Goal: Task Accomplishment & Management: Manage account settings

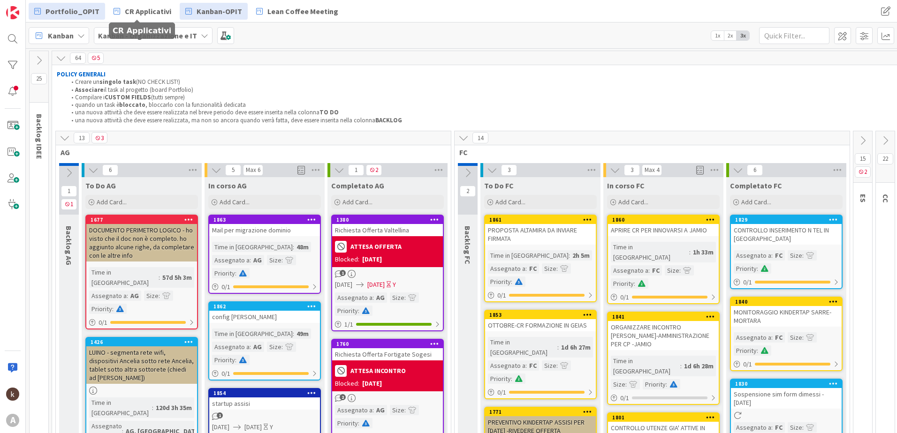
click at [81, 9] on span "Portfolio_OPIT" at bounding box center [72, 11] width 54 height 11
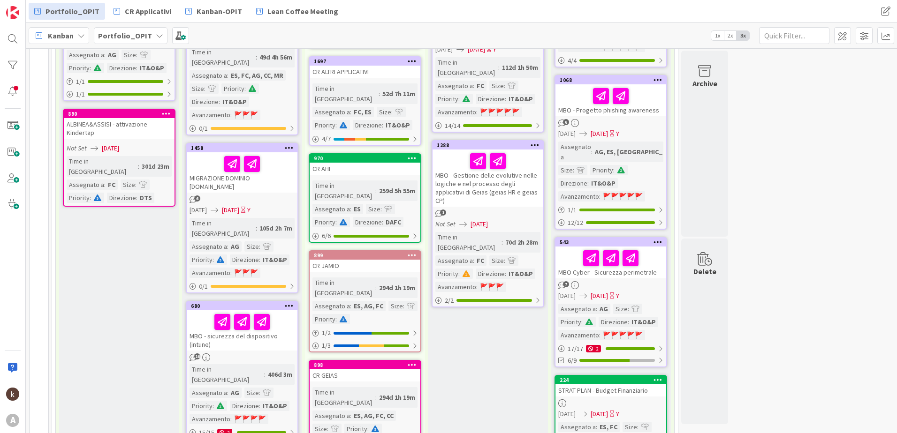
scroll to position [281, 0]
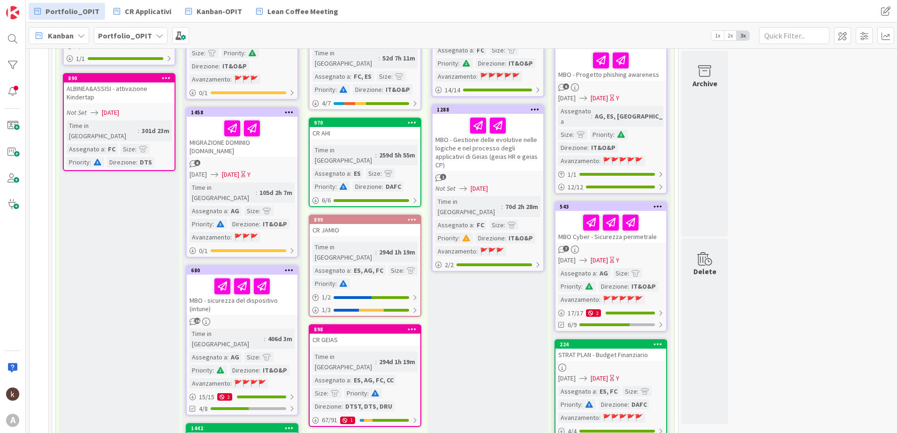
click at [231, 318] on div "16" at bounding box center [242, 322] width 111 height 8
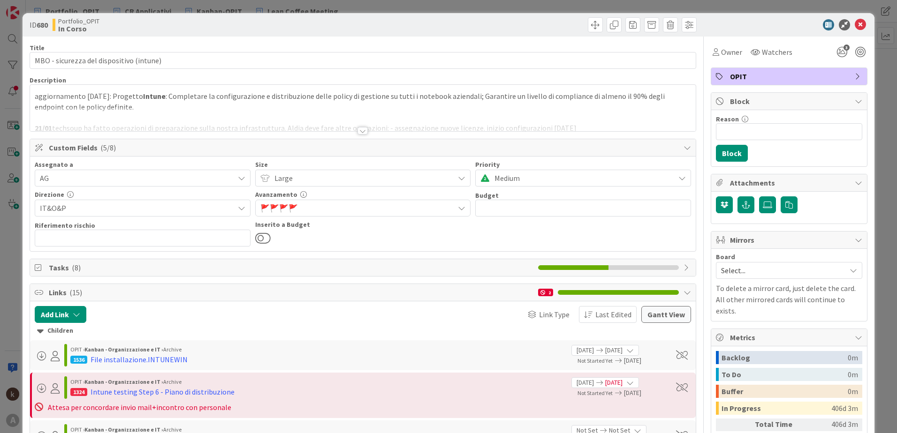
scroll to position [47, 0]
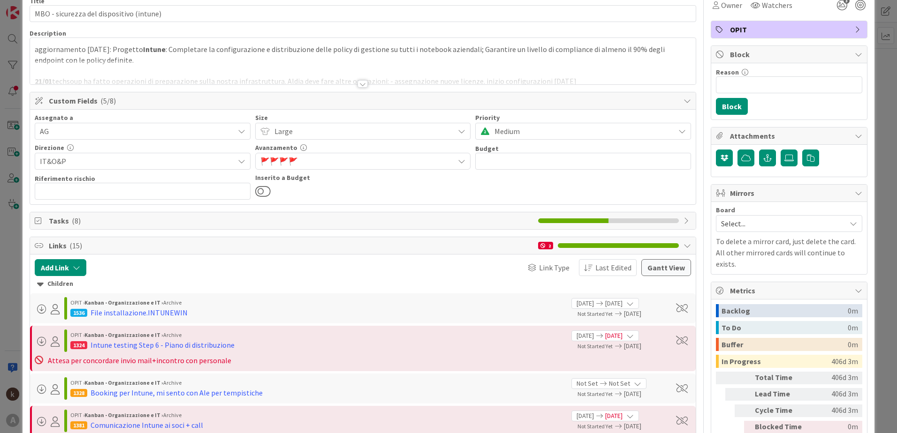
click at [41, 283] on icon at bounding box center [40, 284] width 7 height 10
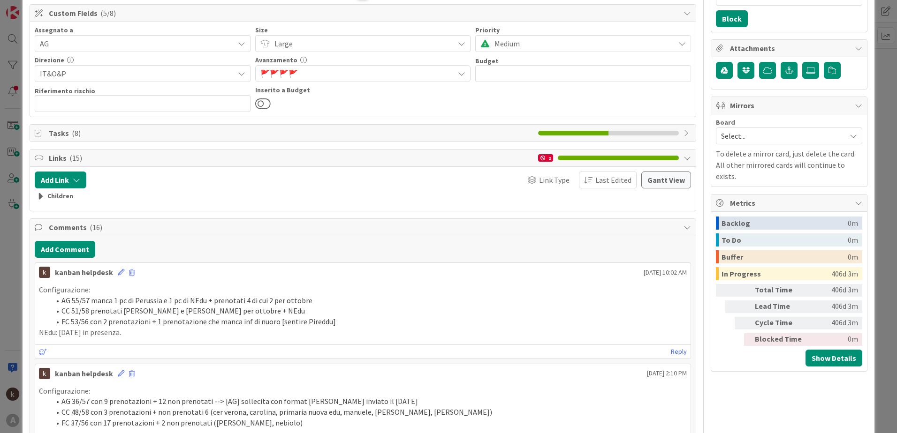
scroll to position [141, 0]
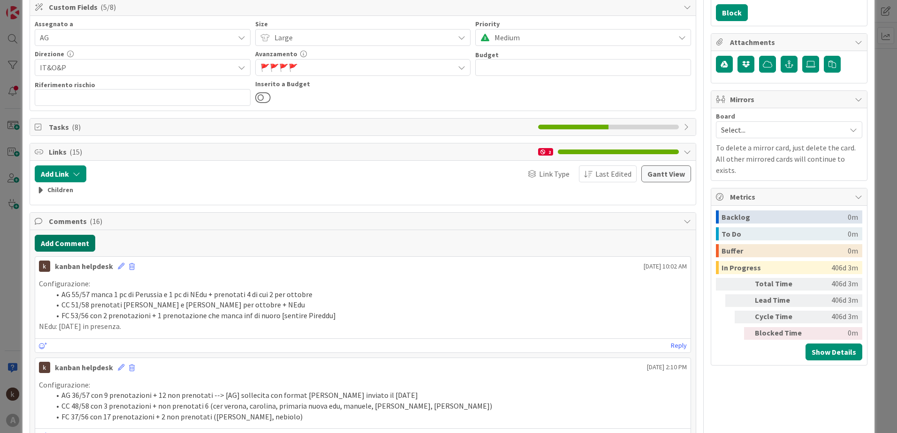
click at [62, 245] on button "Add Comment" at bounding box center [65, 243] width 60 height 17
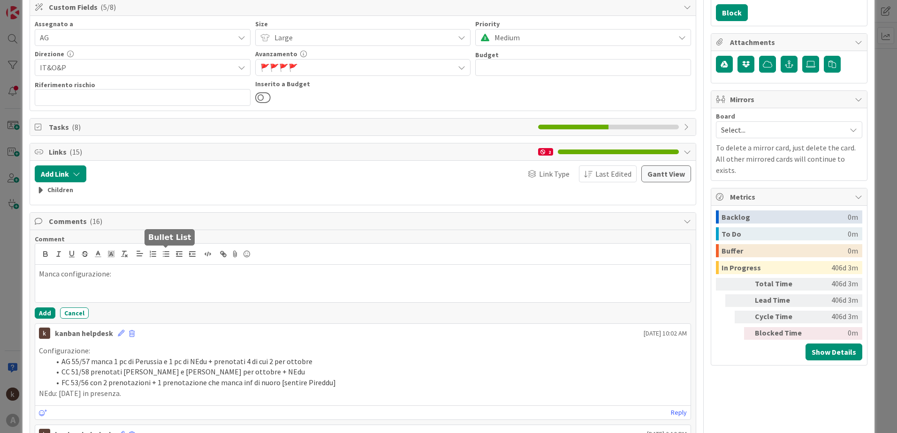
click at [164, 255] on icon "button" at bounding box center [166, 254] width 8 height 8
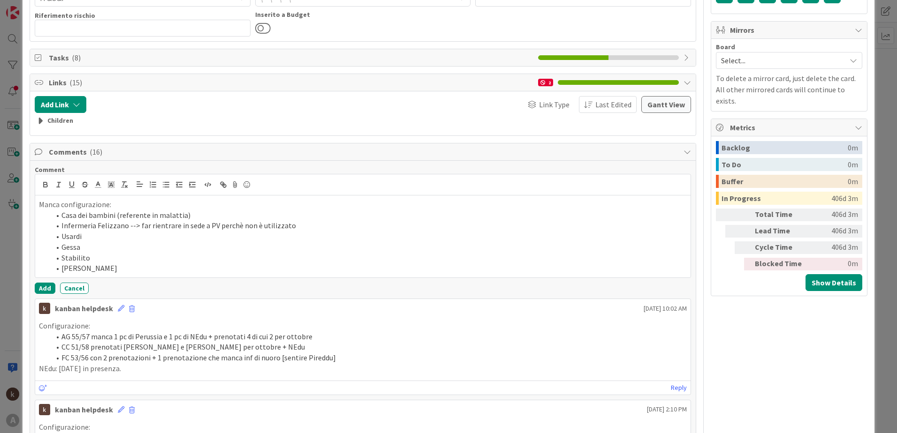
scroll to position [234, 0]
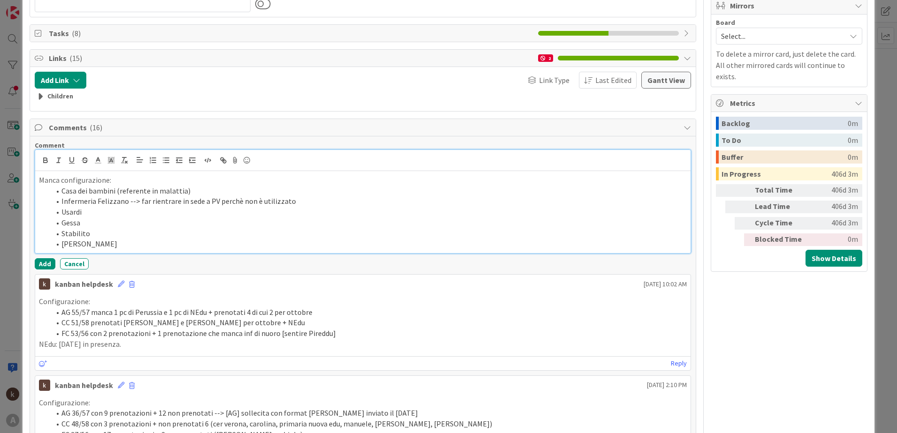
click at [159, 244] on li "[PERSON_NAME]" at bounding box center [368, 244] width 636 height 11
click at [232, 199] on li "Infermeria Felizzano --> far rientrare in sede a PV perchè non è utilizzato" at bounding box center [368, 201] width 636 height 11
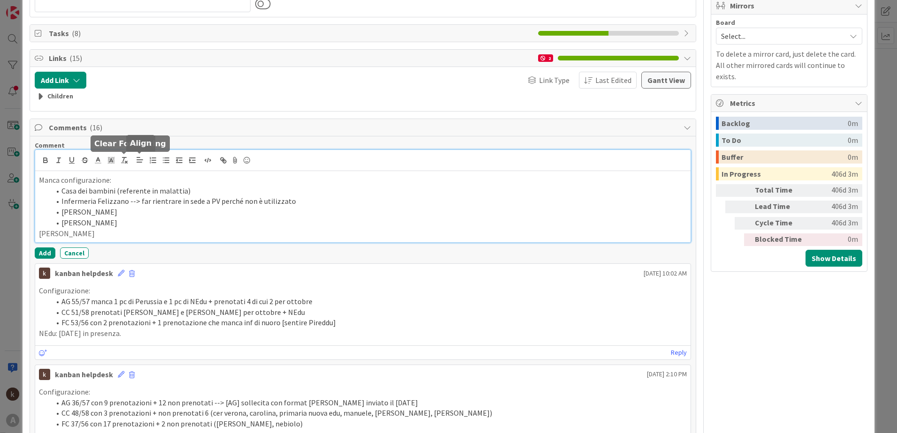
click at [163, 161] on icon "button" at bounding box center [166, 160] width 8 height 8
click at [47, 253] on button "Add" at bounding box center [45, 253] width 21 height 11
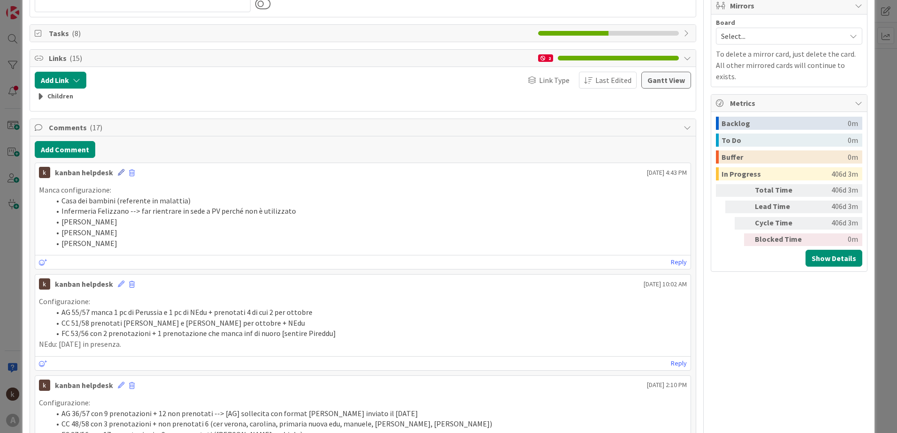
click at [118, 172] on icon at bounding box center [121, 172] width 7 height 7
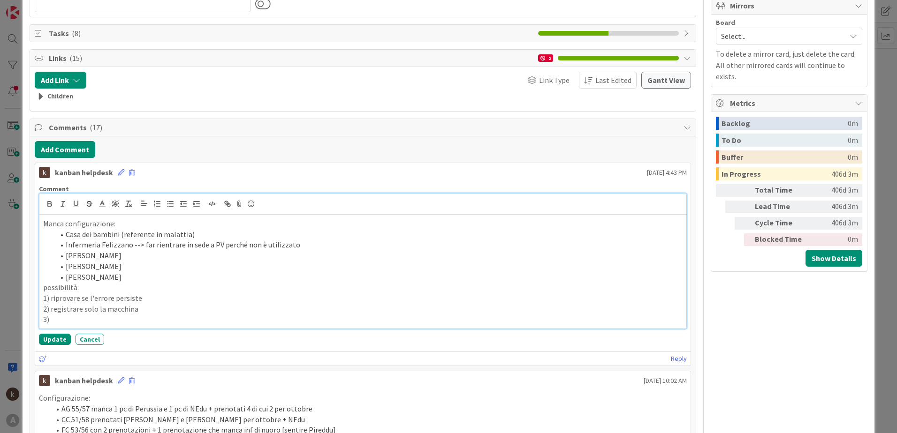
click at [122, 279] on li "[PERSON_NAME]" at bounding box center [368, 277] width 628 height 11
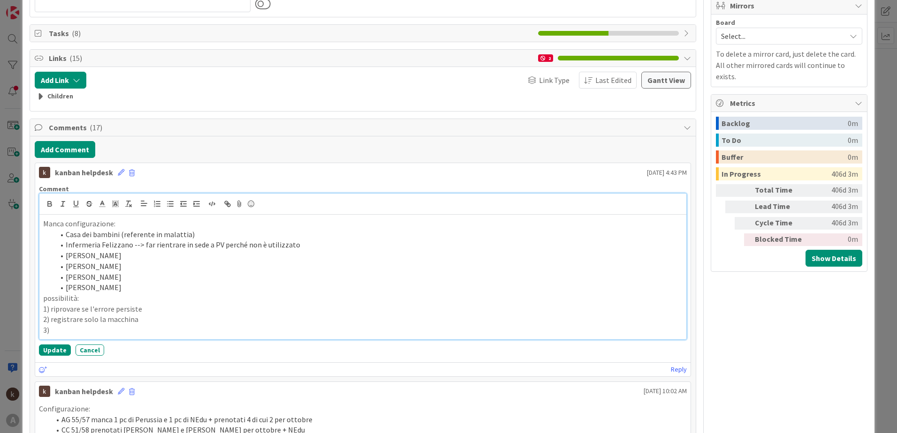
click at [82, 328] on p "3)" at bounding box center [362, 330] width 639 height 11
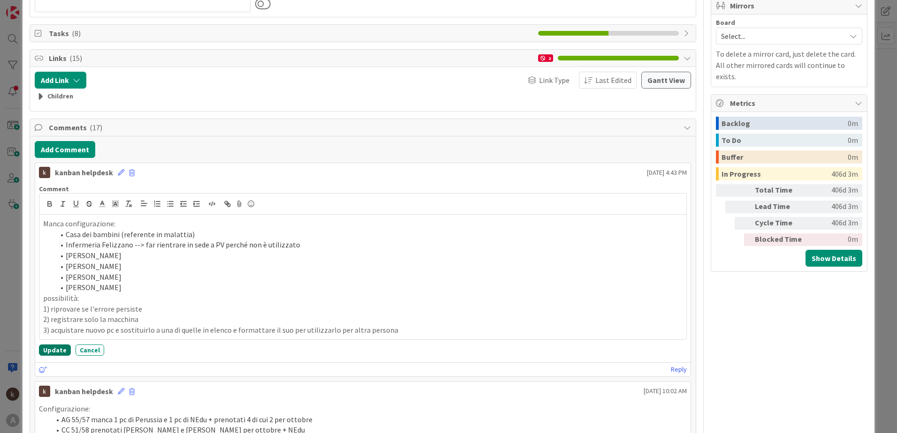
click at [50, 347] on button "Update" at bounding box center [55, 350] width 32 height 11
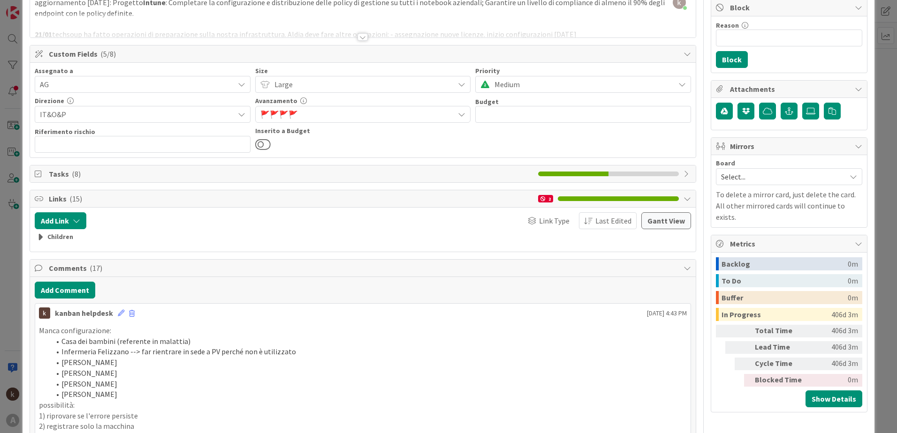
scroll to position [0, 0]
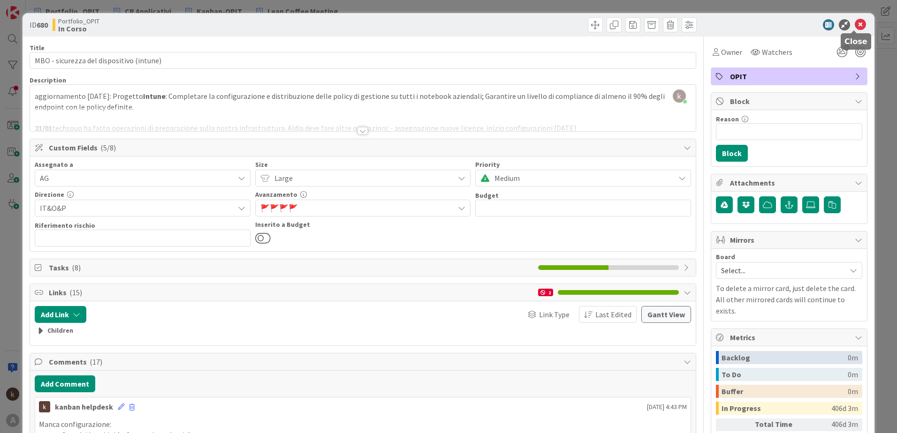
click at [854, 24] on icon at bounding box center [859, 24] width 11 height 11
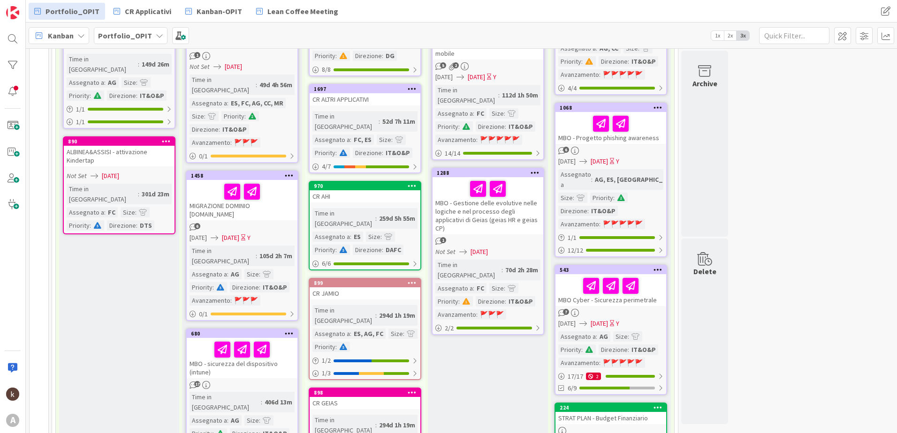
scroll to position [234, 0]
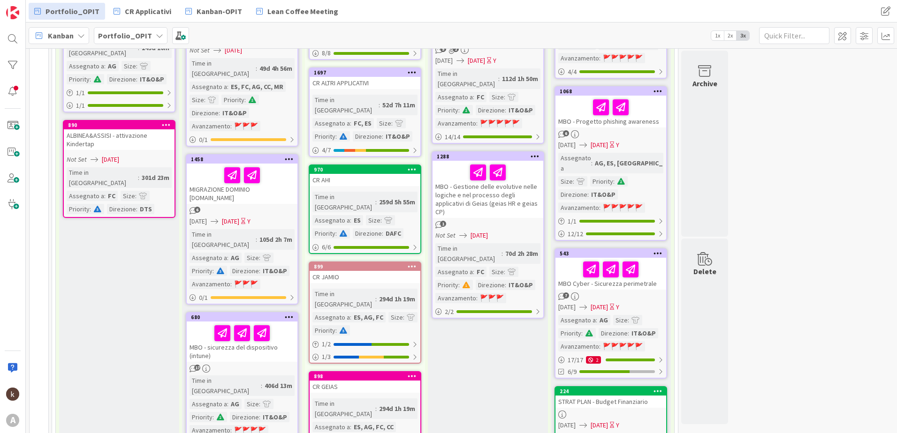
click at [272, 176] on div "MIGRAZIONE DOMINIO [DOMAIN_NAME]" at bounding box center [242, 184] width 111 height 40
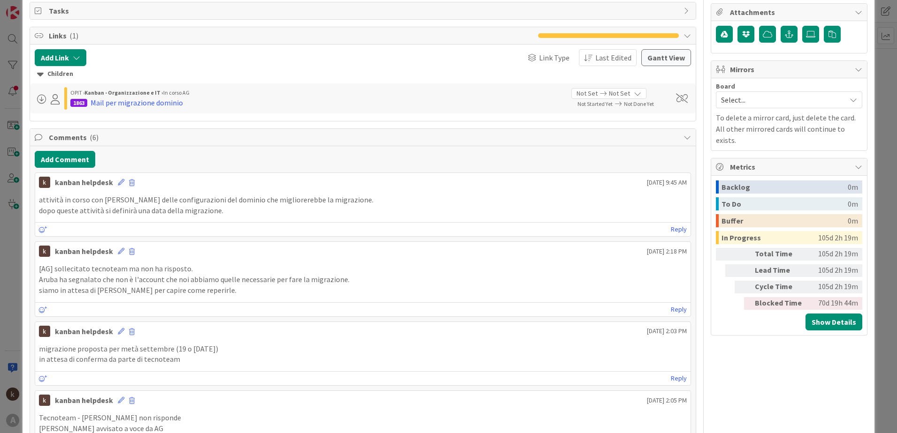
scroll to position [234, 0]
click at [66, 159] on button "Add Comment" at bounding box center [65, 159] width 60 height 17
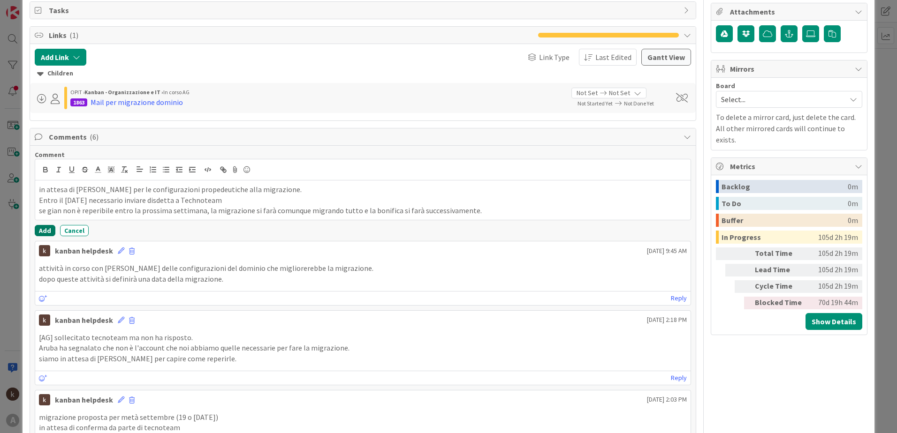
click at [47, 234] on button "Add" at bounding box center [45, 230] width 21 height 11
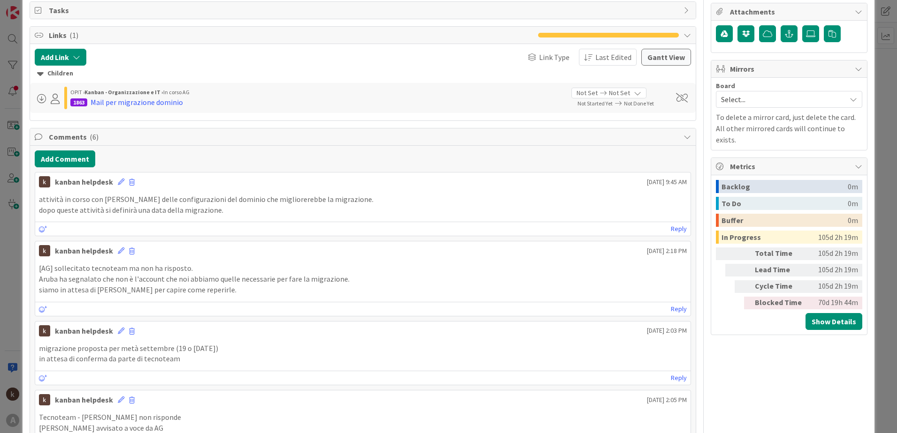
scroll to position [0, 0]
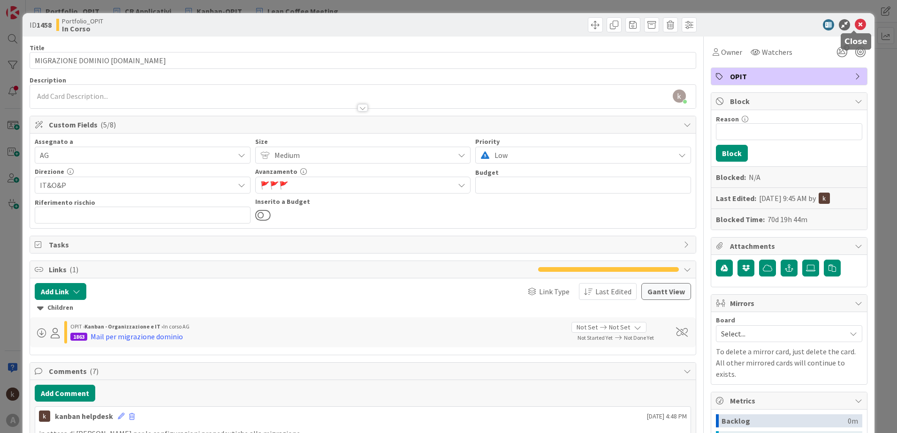
click at [854, 27] on icon at bounding box center [859, 24] width 11 height 11
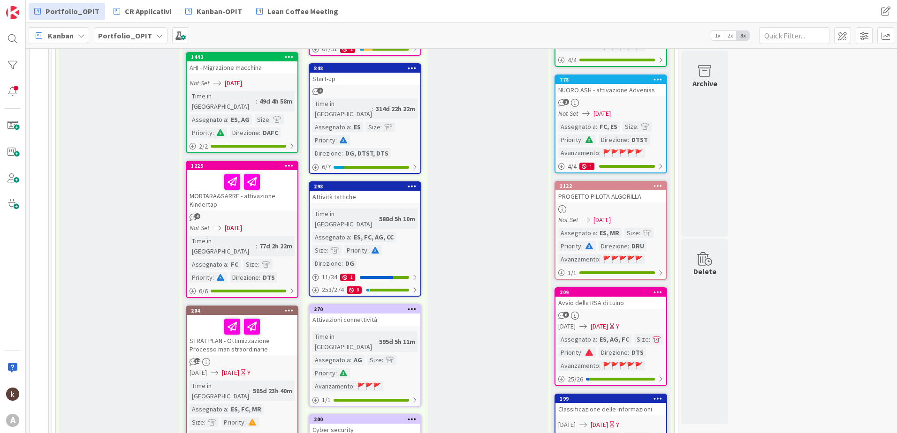
scroll to position [657, 0]
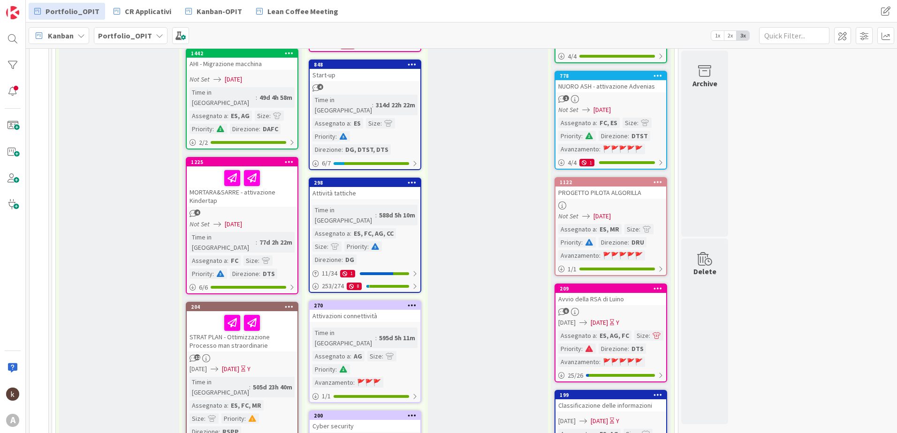
click at [276, 166] on div "MORTARA&SARRE - attivazione Kindertap" at bounding box center [242, 186] width 111 height 40
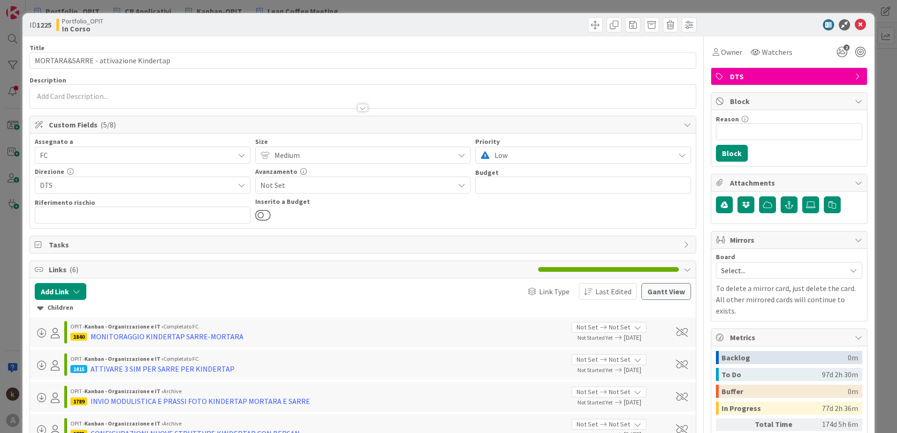
scroll to position [188, 0]
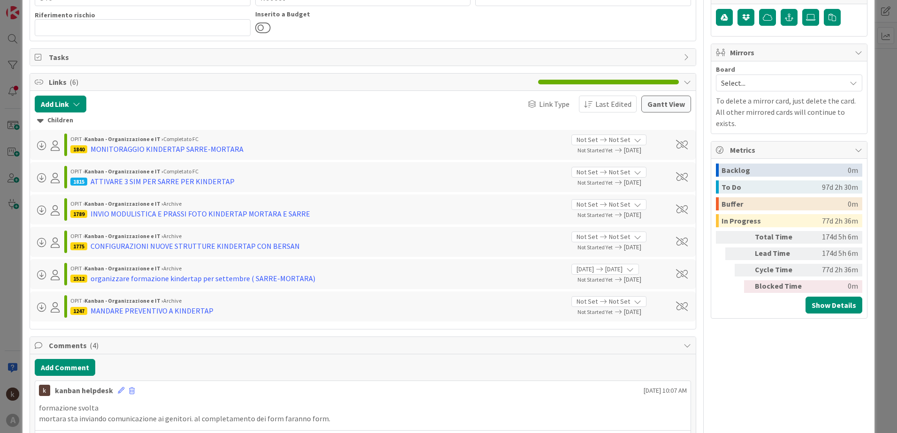
click at [60, 120] on div "Children" at bounding box center [362, 120] width 651 height 10
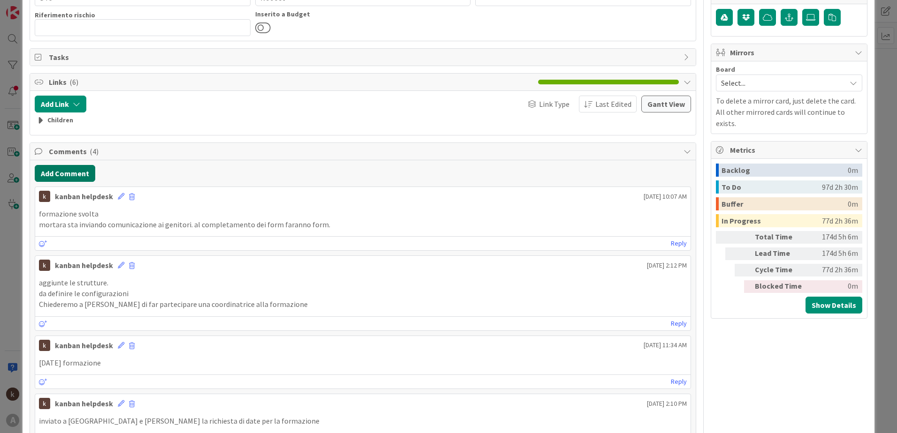
click at [60, 169] on button "Add Comment" at bounding box center [65, 173] width 60 height 17
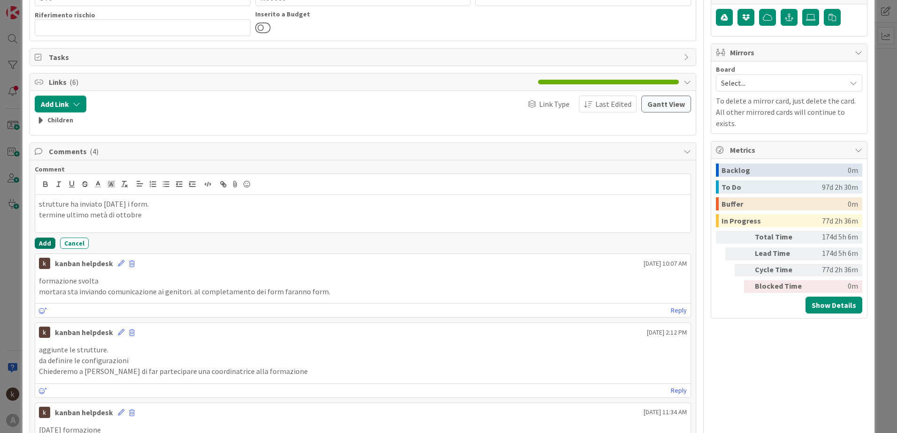
click at [43, 238] on button "Add" at bounding box center [45, 243] width 21 height 11
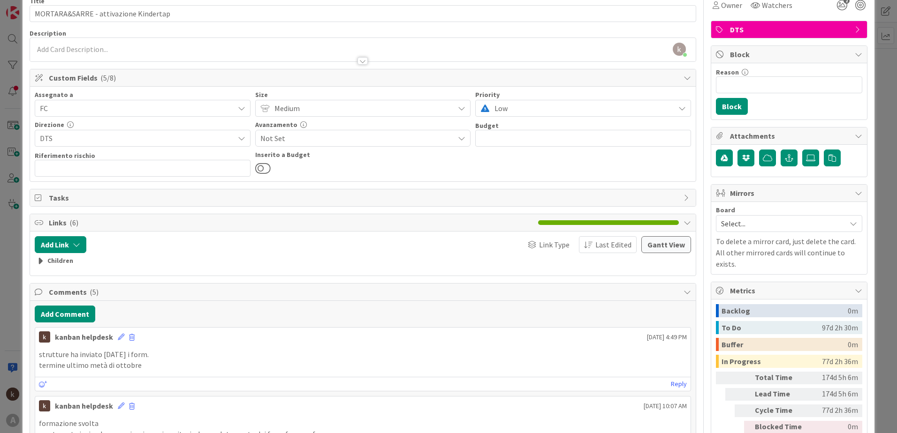
scroll to position [0, 0]
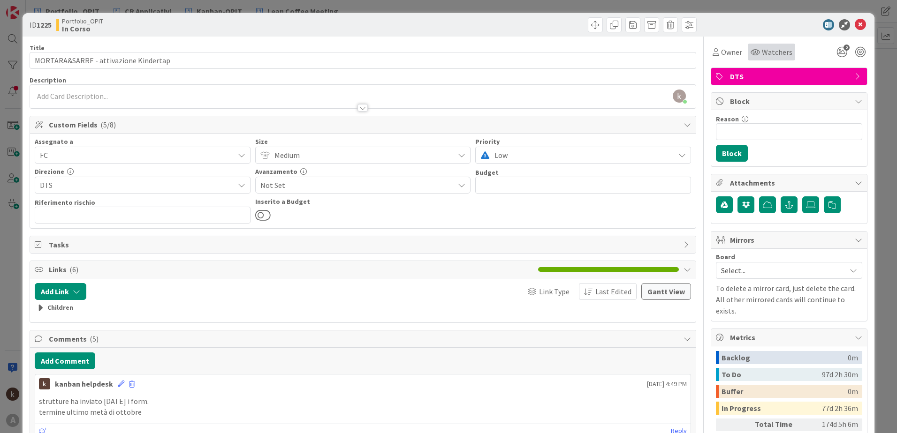
click at [854, 28] on icon at bounding box center [859, 24] width 11 height 11
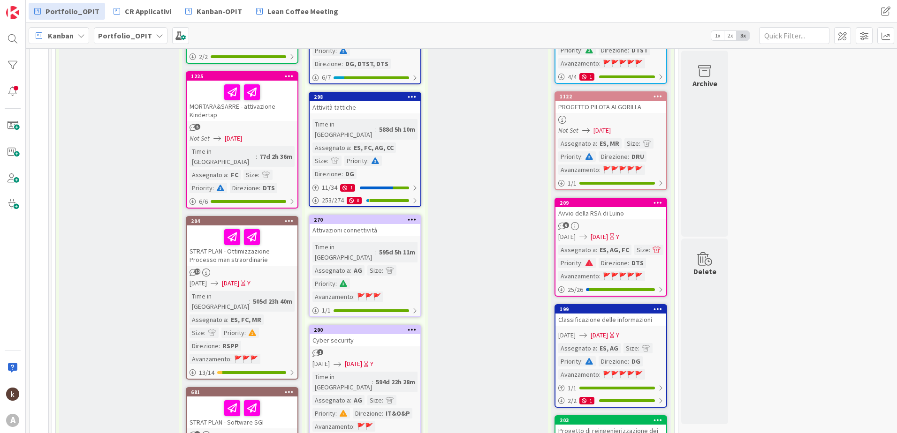
scroll to position [750, 0]
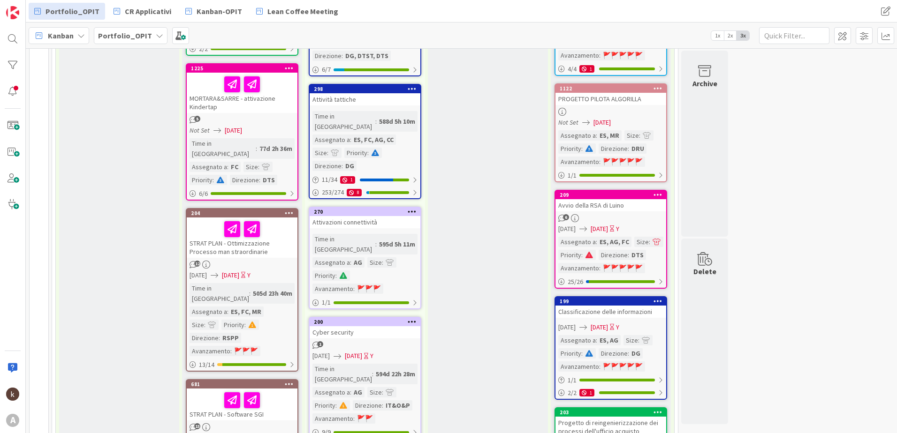
click at [278, 218] on div "STRAT PLAN - Ottimizzazione Processo man straordinarie" at bounding box center [242, 238] width 111 height 40
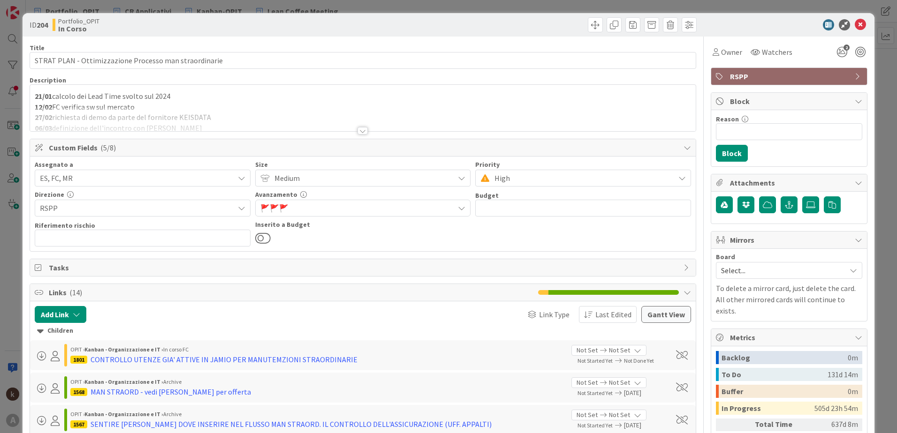
scroll to position [217, 0]
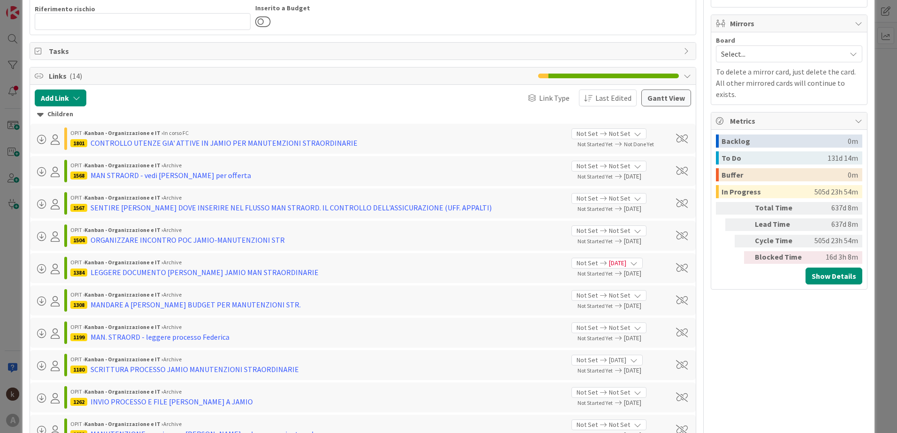
click at [44, 114] on div "Children" at bounding box center [362, 114] width 651 height 10
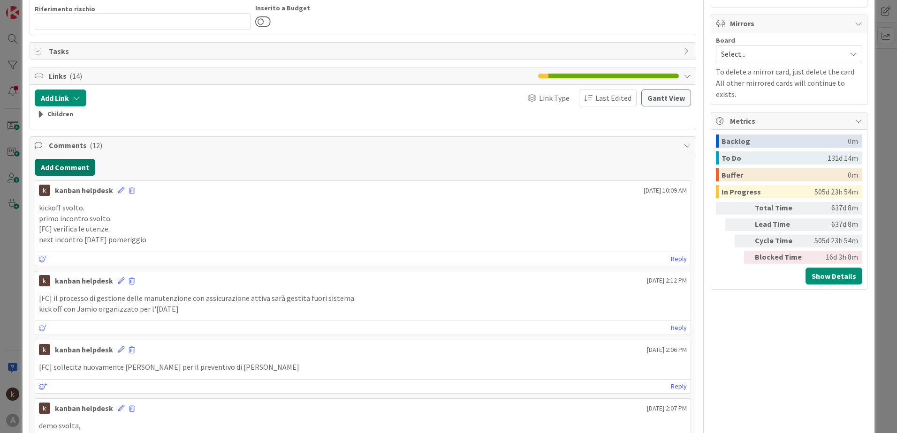
click at [49, 169] on button "Add Comment" at bounding box center [65, 167] width 60 height 17
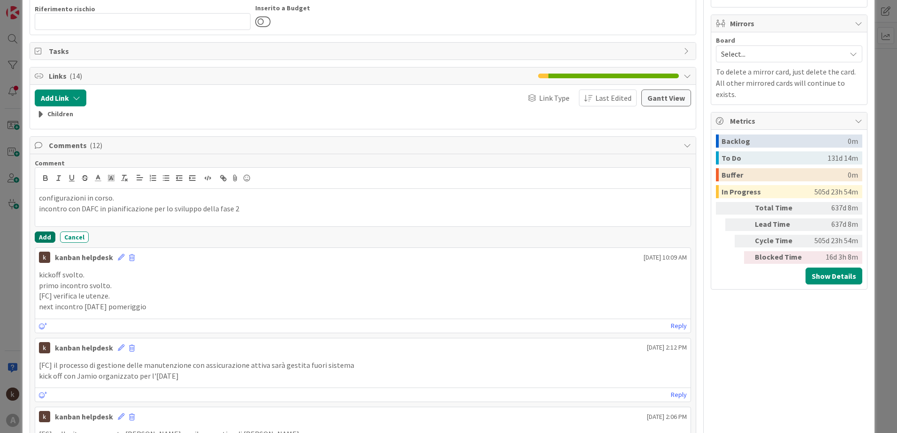
click at [39, 236] on button "Add" at bounding box center [45, 237] width 21 height 11
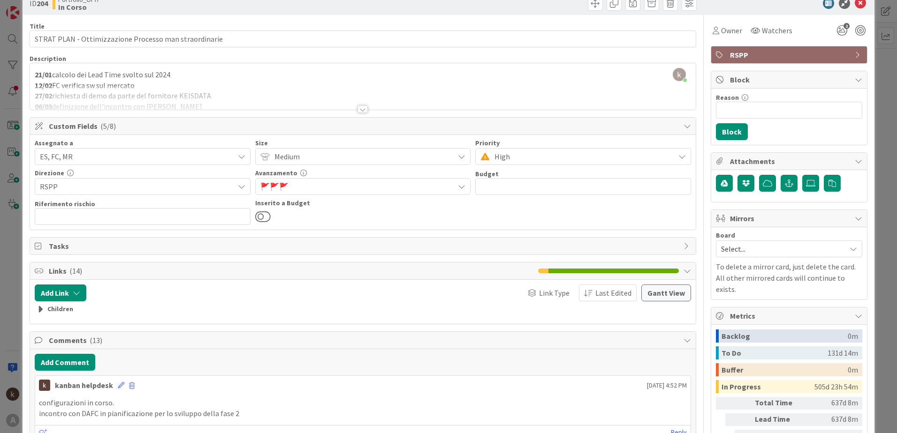
scroll to position [0, 0]
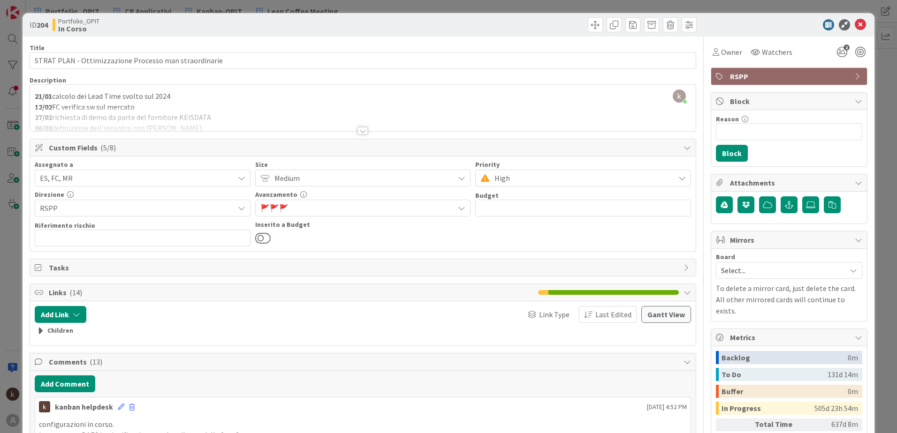
click at [352, 201] on div "🚩 🚩 🚩" at bounding box center [363, 208] width 216 height 17
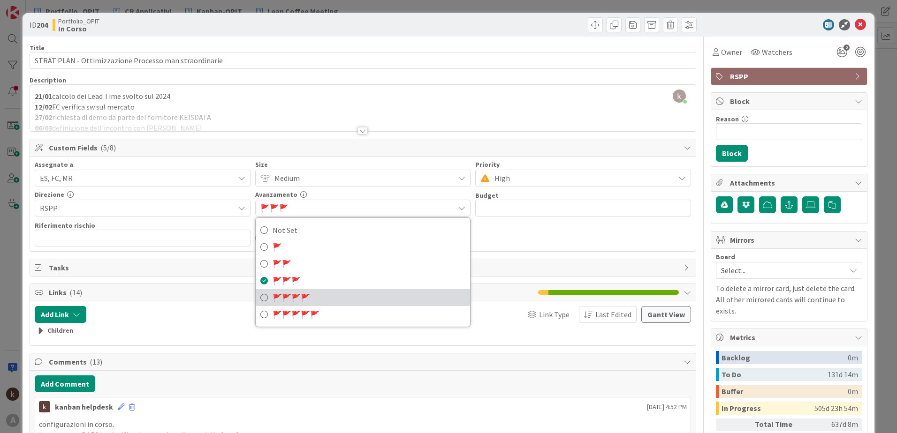
click at [325, 295] on link "🚩 🚩 🚩 🚩" at bounding box center [363, 297] width 215 height 17
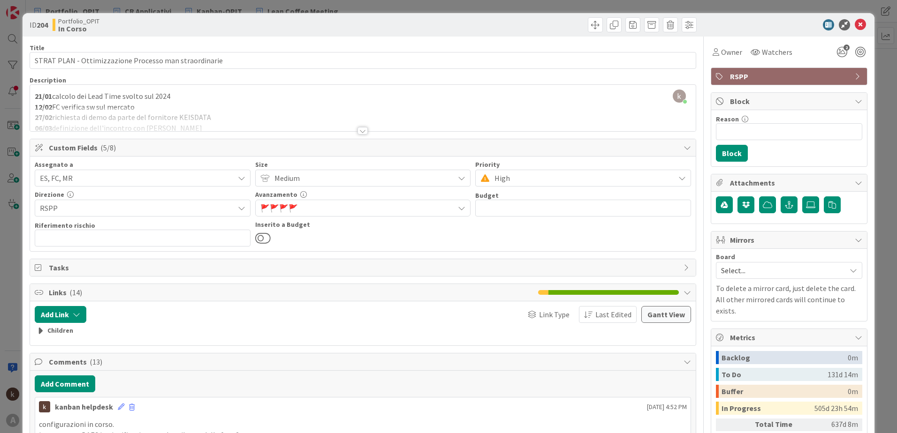
click at [476, 234] on div "Assegnato a ES, FC, MR Size Medium Priority High Direzione RSPP Avanzamento 🚩 🚩…" at bounding box center [363, 203] width 656 height 85
click at [854, 22] on icon at bounding box center [859, 24] width 11 height 11
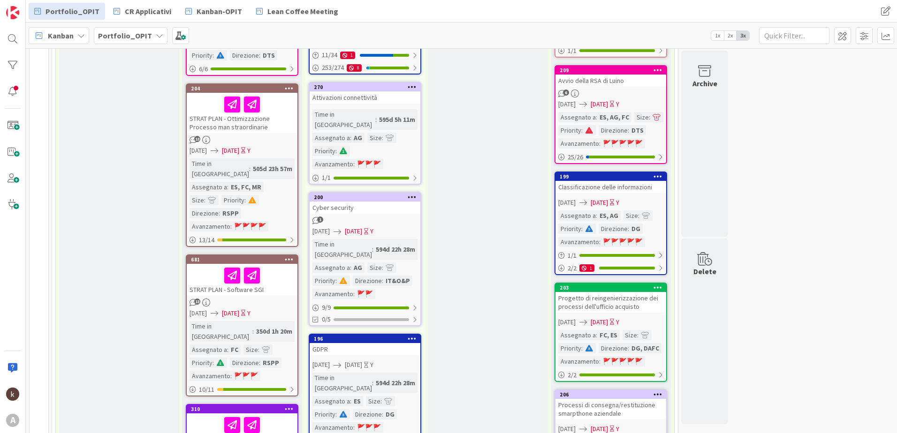
scroll to position [891, 0]
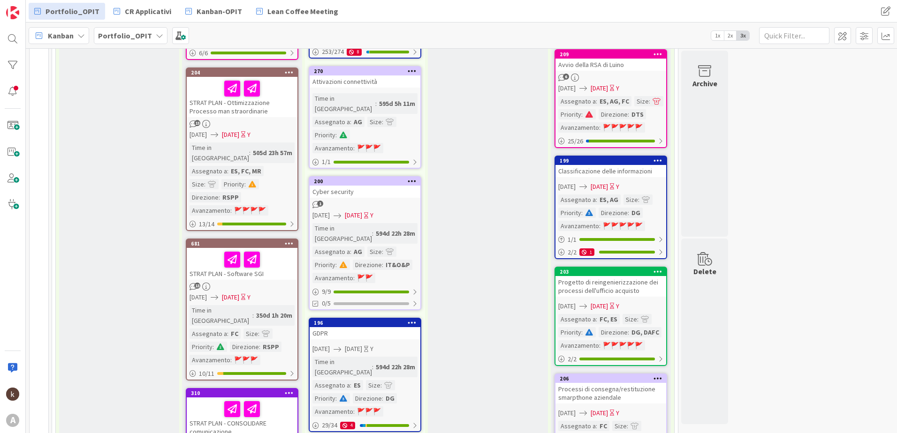
click at [271, 248] on div "STRAT PLAN - Software SGI" at bounding box center [242, 264] width 111 height 32
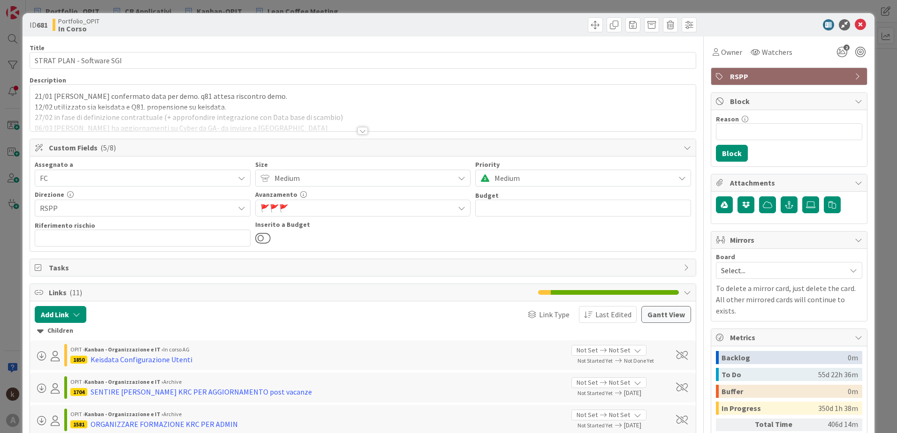
click at [66, 335] on div "Children" at bounding box center [362, 331] width 651 height 10
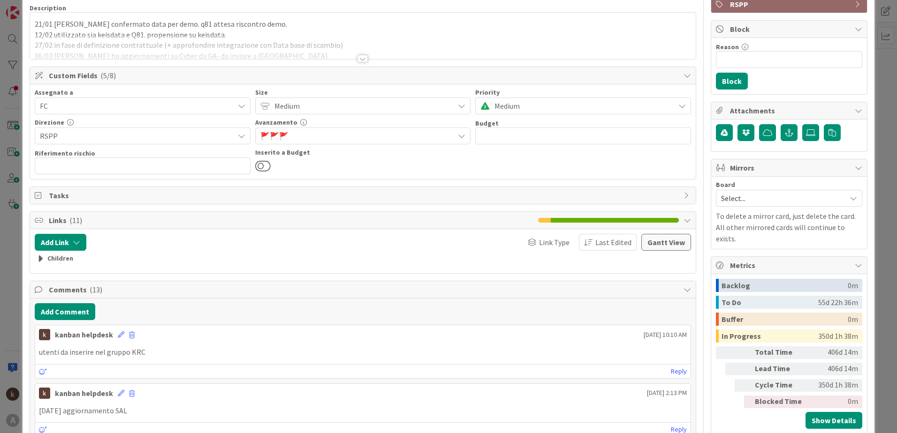
scroll to position [94, 0]
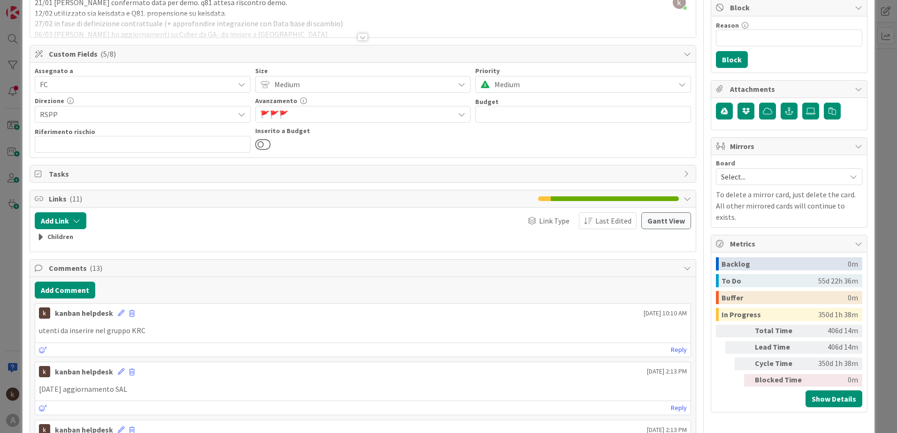
click at [68, 293] on button "Add Comment" at bounding box center [65, 290] width 60 height 17
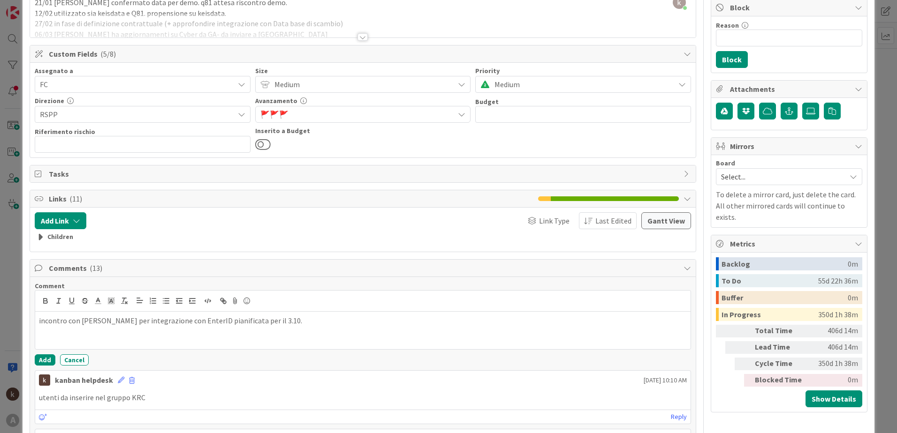
click at [283, 117] on span "🚩" at bounding box center [283, 114] width 9 height 9
click at [38, 364] on button "Add" at bounding box center [45, 360] width 21 height 11
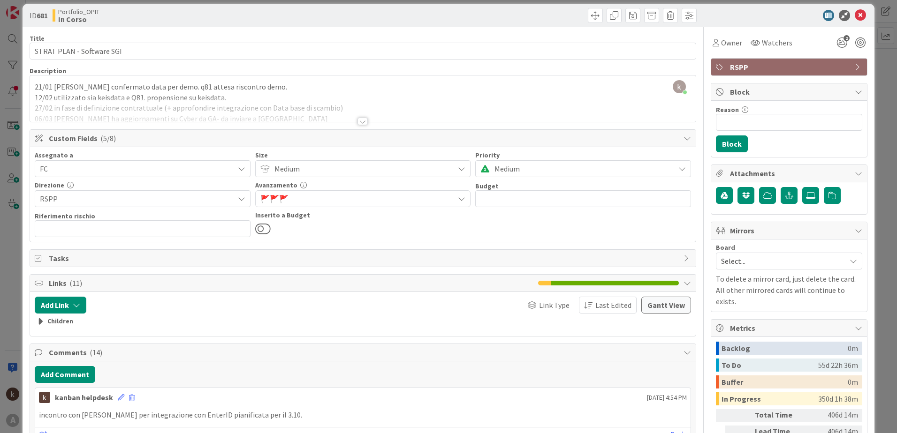
scroll to position [0, 0]
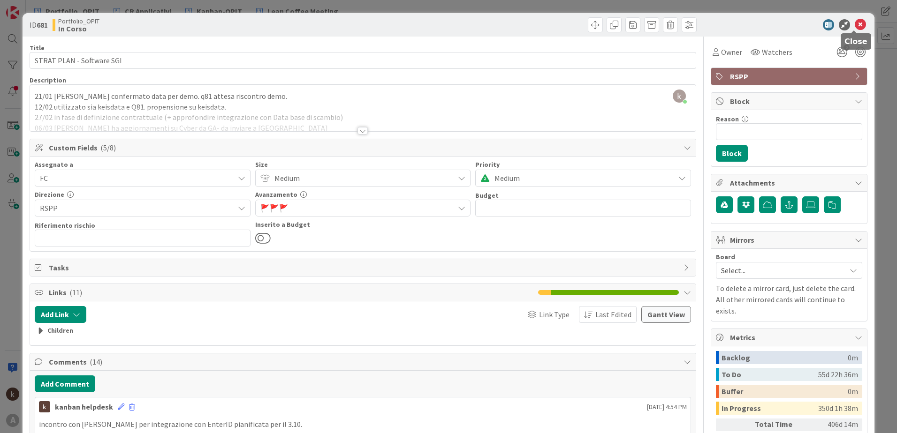
click at [854, 26] on icon at bounding box center [859, 24] width 11 height 11
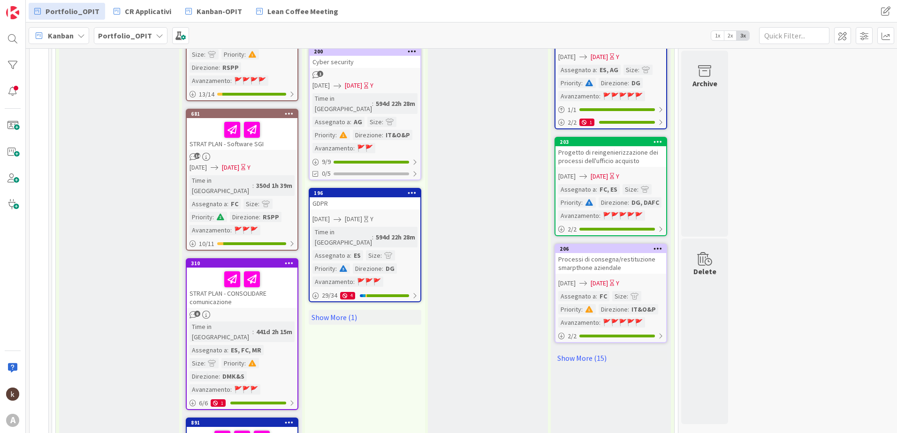
scroll to position [1032, 0]
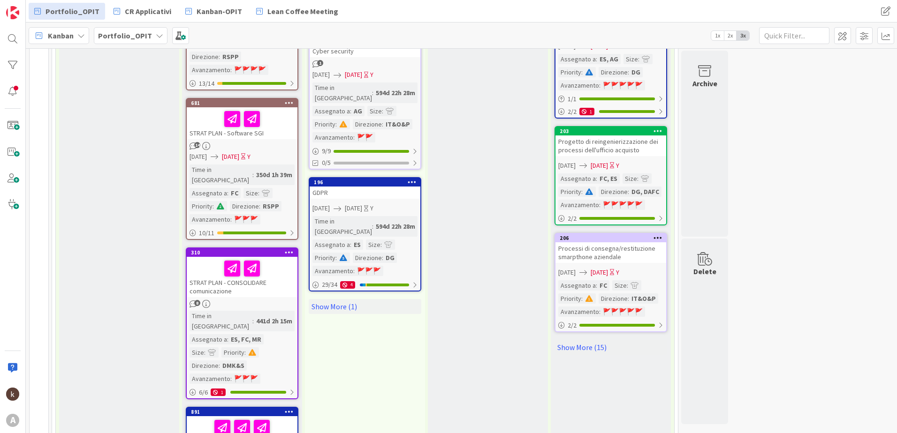
click at [234, 257] on div "STRAT PLAN - CONSOLIDARE comunicazione" at bounding box center [242, 277] width 111 height 40
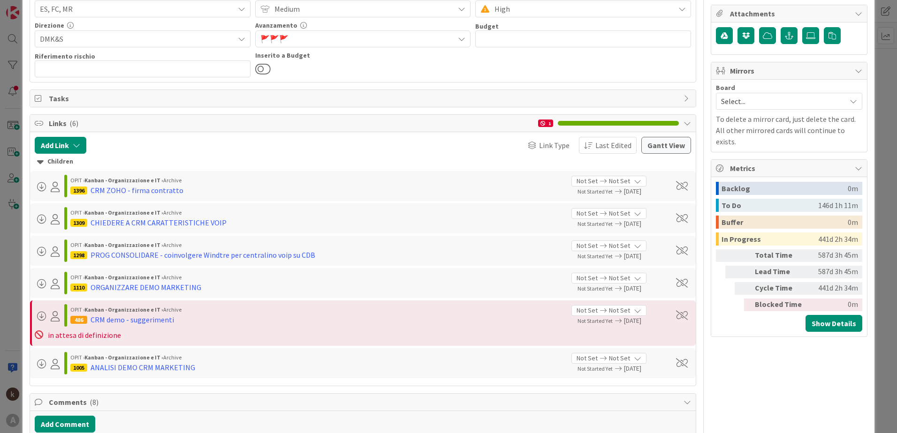
scroll to position [188, 0]
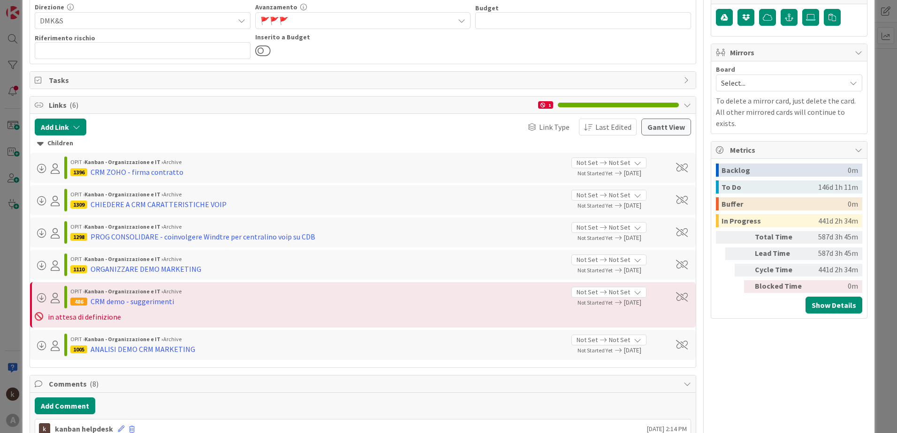
click at [59, 146] on div "Children" at bounding box center [362, 143] width 651 height 10
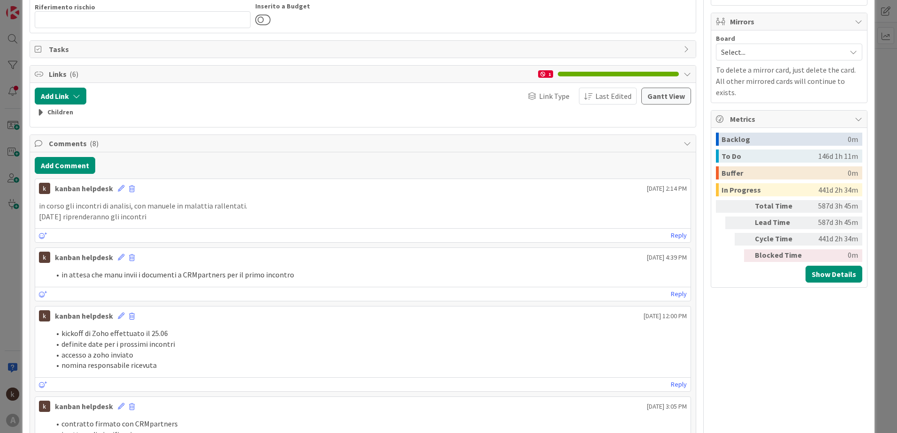
scroll to position [234, 0]
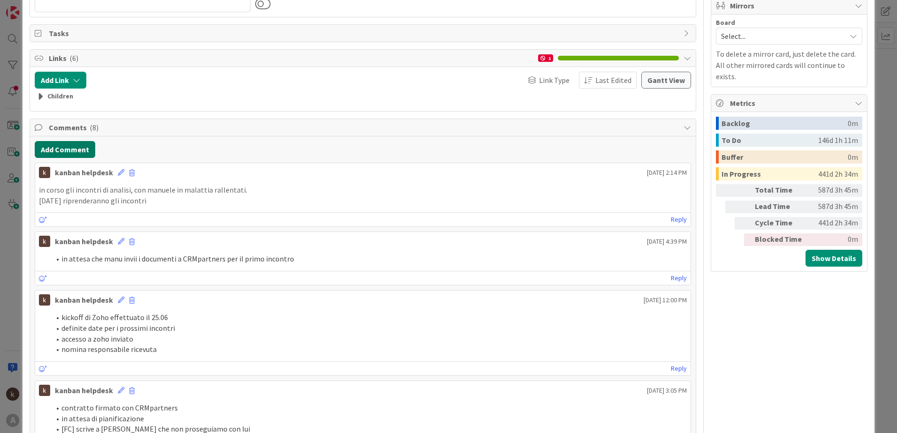
click at [59, 146] on button "Add Comment" at bounding box center [65, 149] width 60 height 17
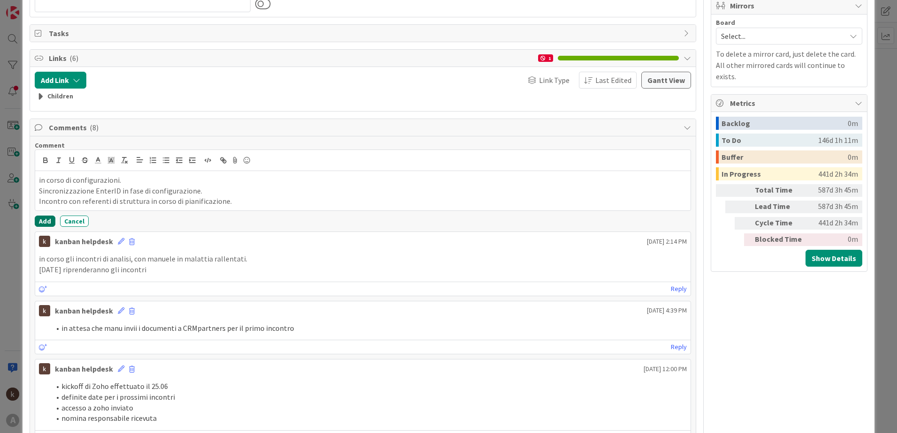
click at [50, 223] on button "Add" at bounding box center [45, 221] width 21 height 11
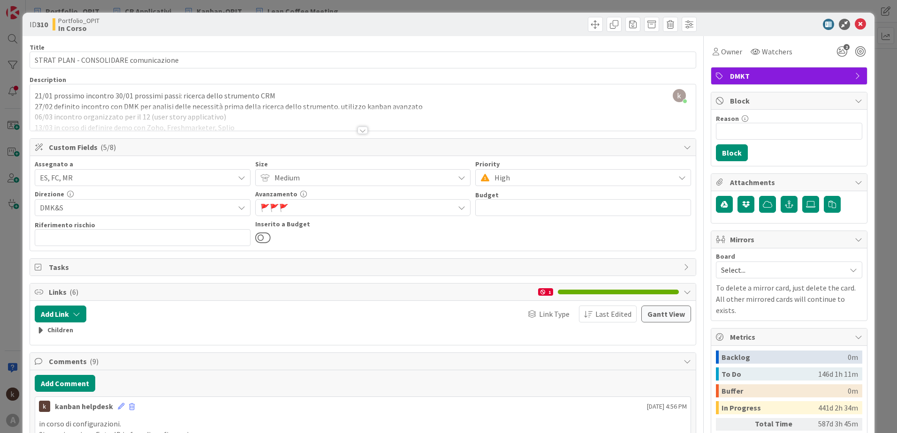
scroll to position [0, 0]
click at [854, 25] on icon at bounding box center [859, 24] width 11 height 11
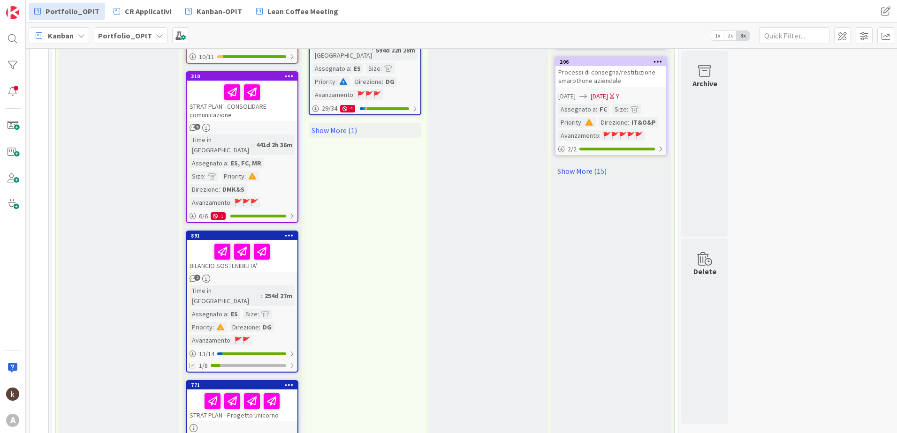
scroll to position [1213, 0]
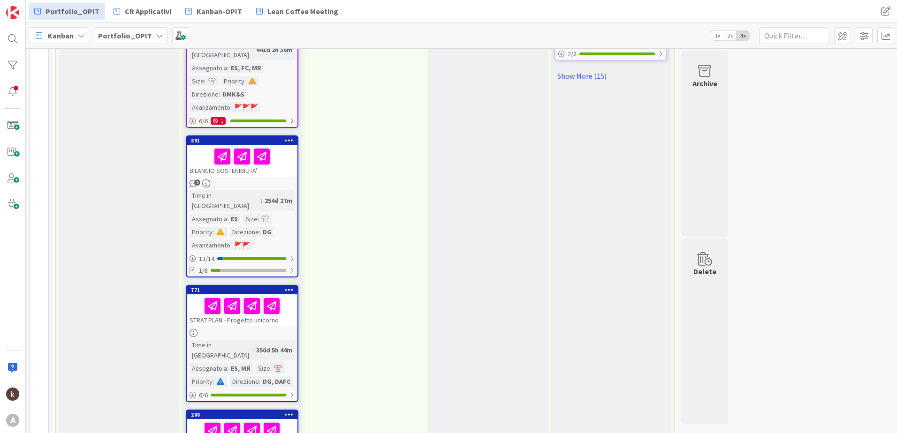
scroll to position [1354, 0]
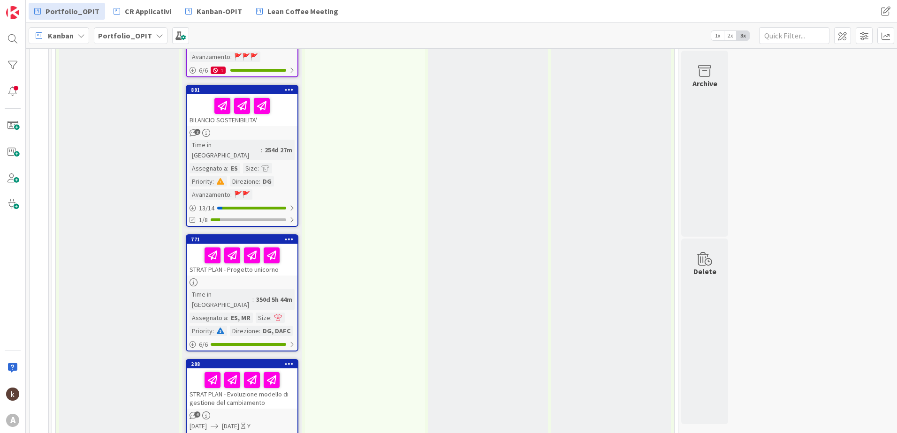
click at [283, 369] on div "STRAT PLAN - Evoluzione modello di gestione del cambiamento" at bounding box center [242, 389] width 111 height 40
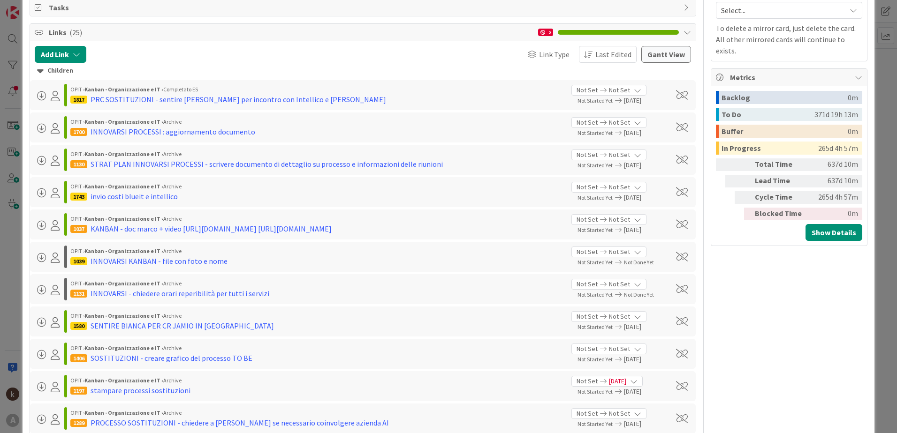
scroll to position [281, 0]
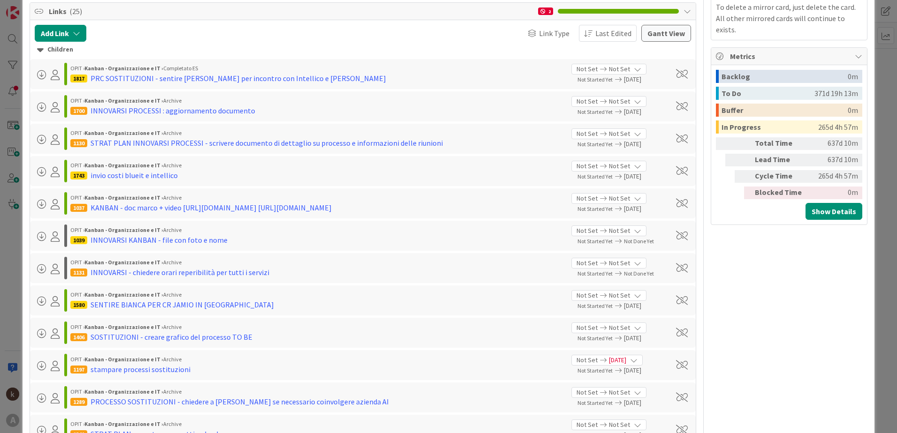
click at [53, 52] on div "Children" at bounding box center [362, 50] width 651 height 10
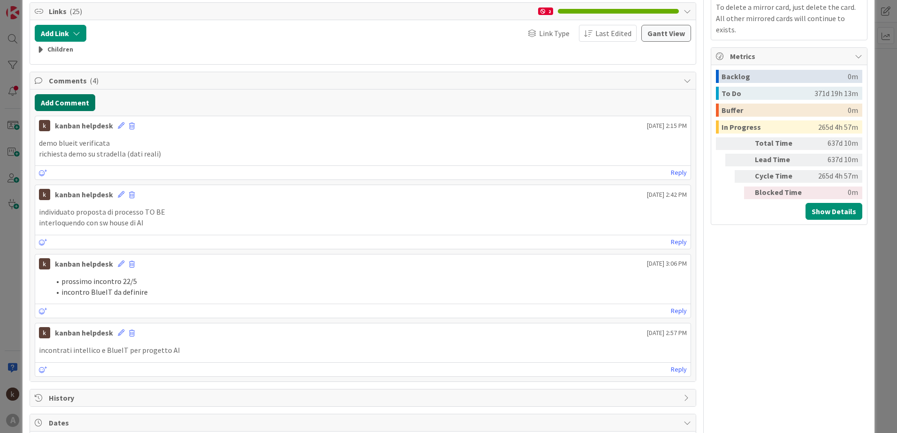
click at [72, 99] on button "Add Comment" at bounding box center [65, 102] width 60 height 17
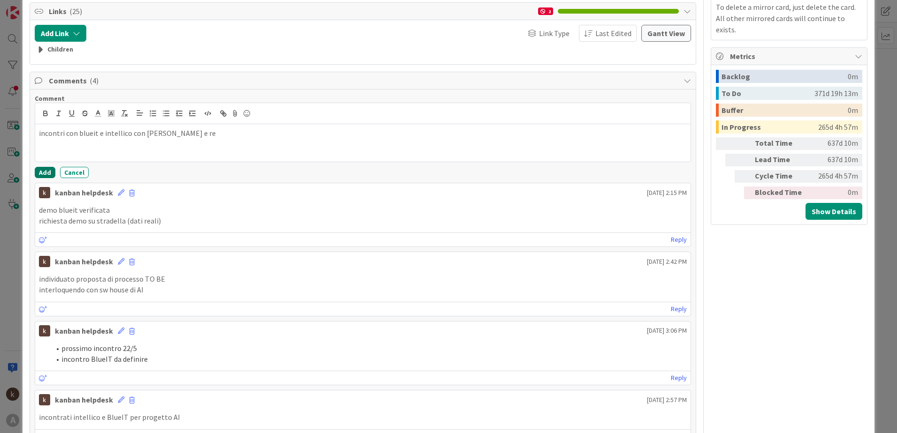
click at [50, 174] on button "Add" at bounding box center [45, 172] width 21 height 11
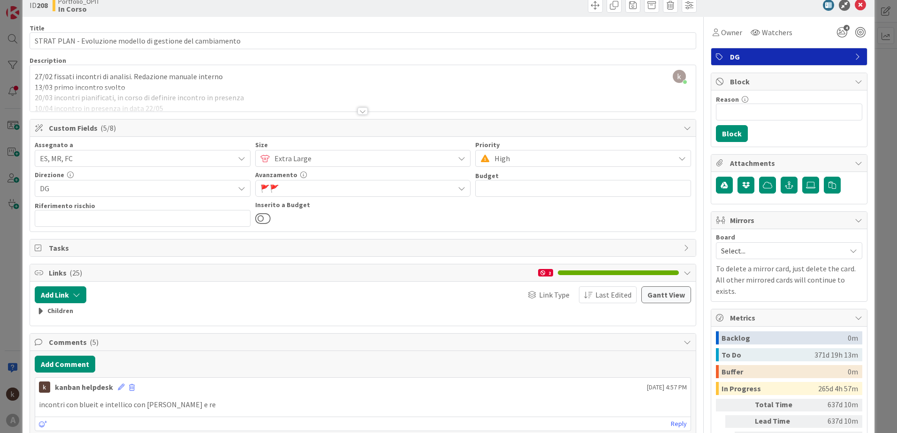
scroll to position [0, 0]
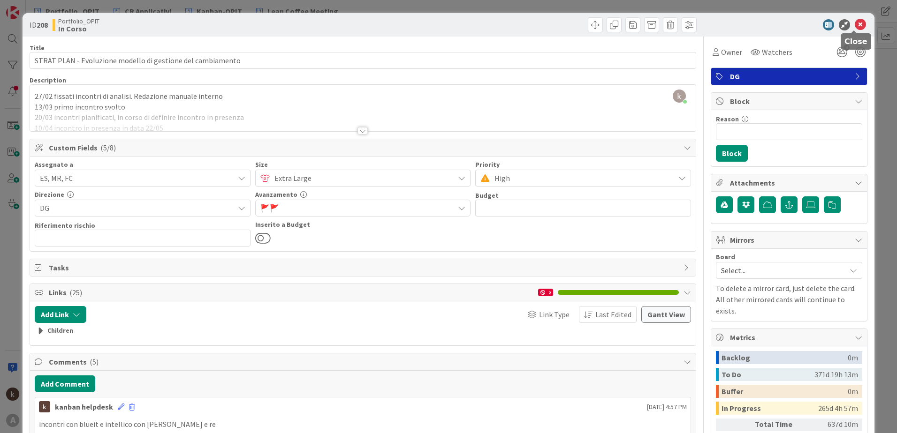
click at [854, 26] on icon at bounding box center [859, 24] width 11 height 11
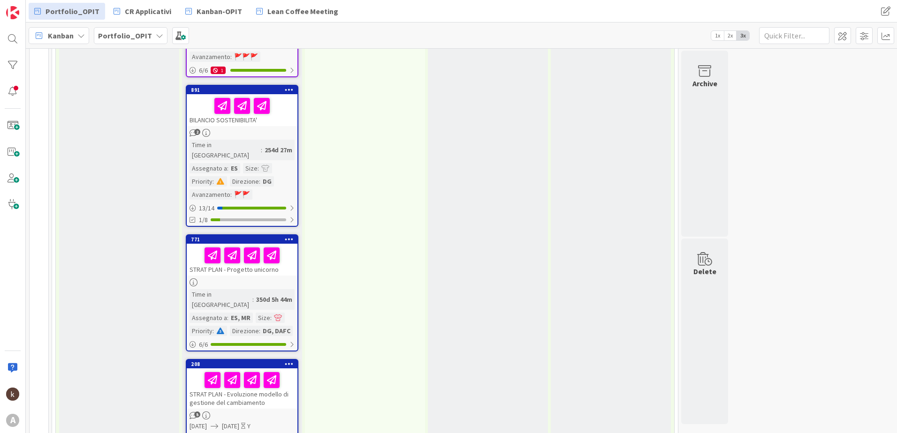
scroll to position [1448, 0]
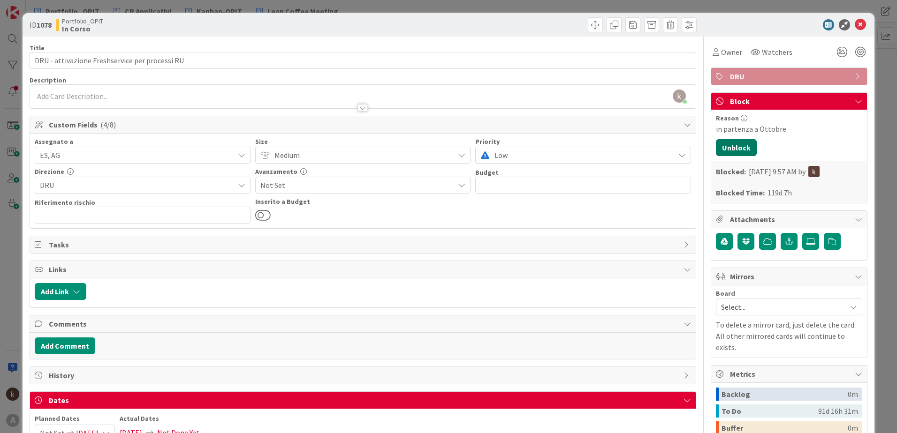
click at [731, 144] on button "Unblock" at bounding box center [736, 147] width 41 height 17
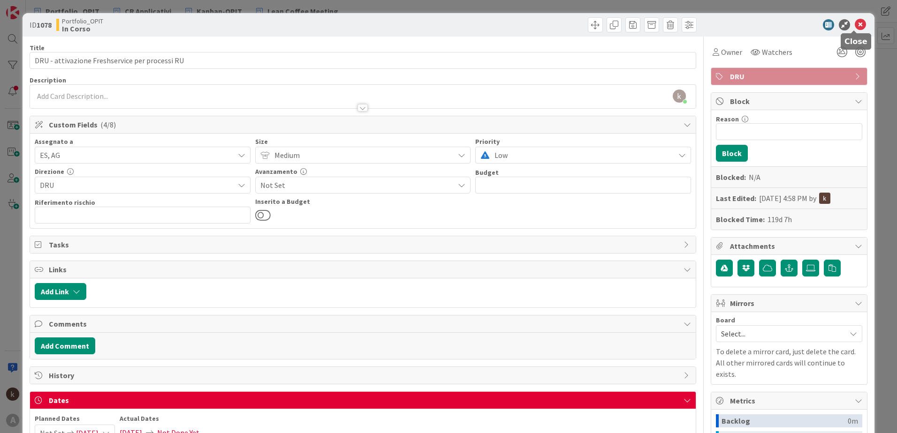
click at [854, 25] on icon at bounding box center [859, 24] width 11 height 11
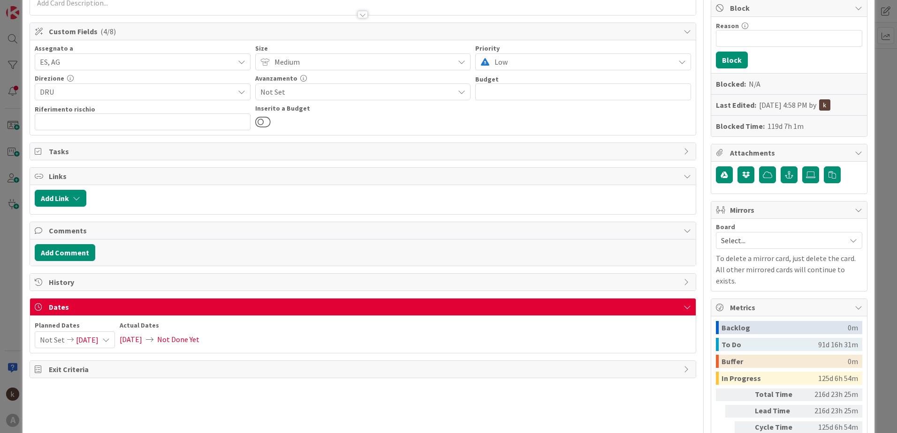
scroll to position [141, 0]
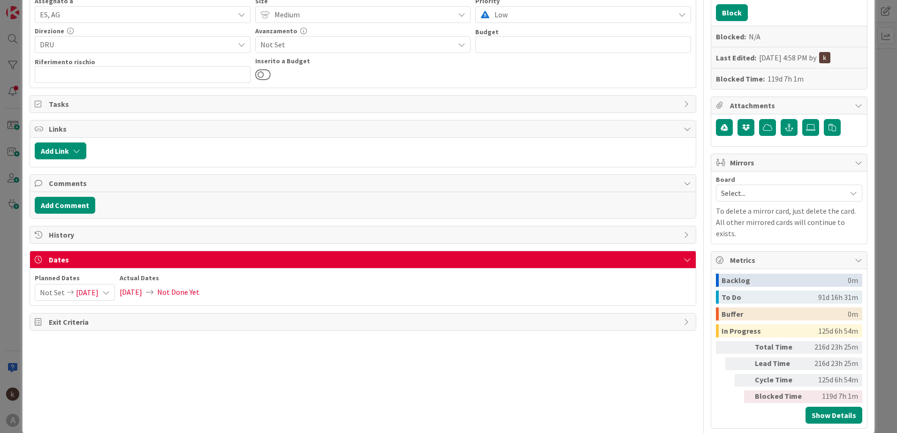
click at [52, 295] on span "Not Set" at bounding box center [52, 293] width 25 height 16
click at [128, 393] on td "16" at bounding box center [127, 395] width 18 height 18
type input "[DATE]"
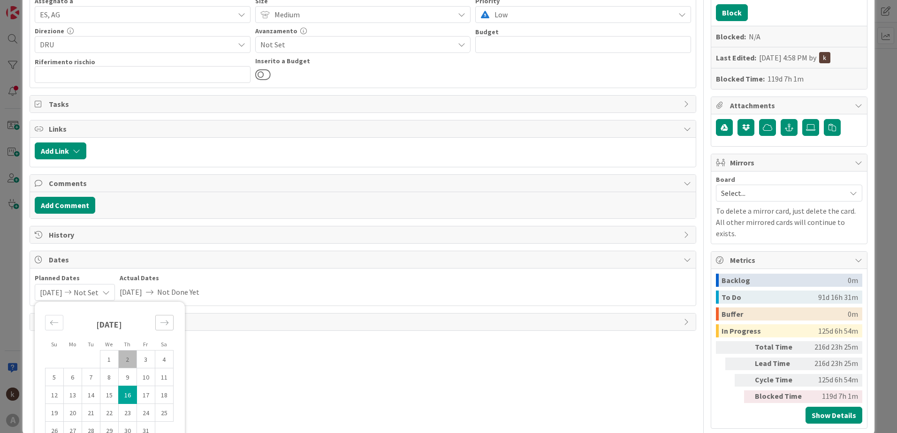
click at [162, 324] on icon "Move forward to switch to the next month." at bounding box center [164, 322] width 9 height 9
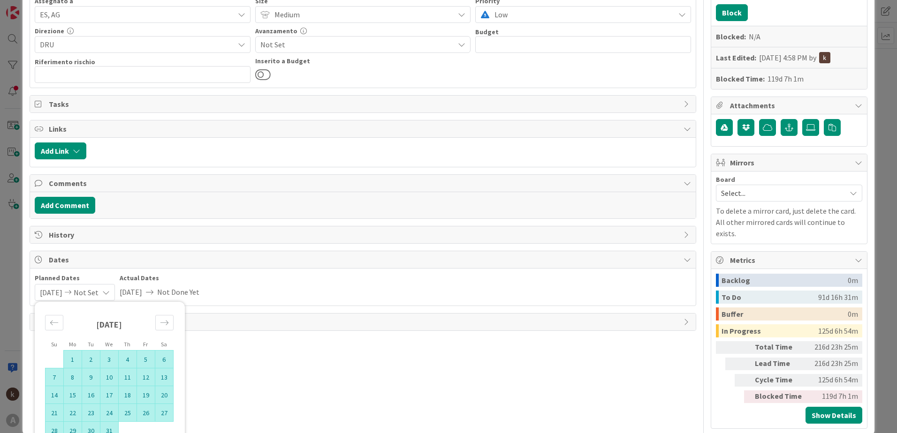
click at [109, 429] on td "31" at bounding box center [109, 431] width 18 height 18
type input "[DATE]"
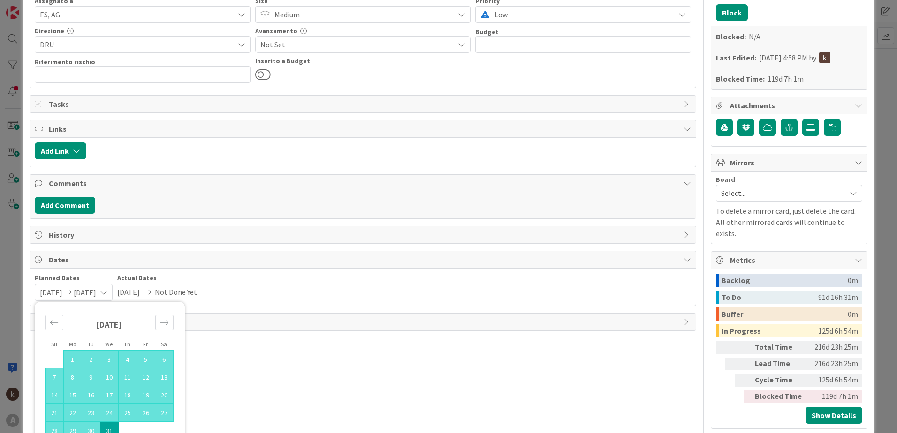
click at [292, 278] on div "Planned Dates [DATE] [DATE] Su Mo Tu We Th Fr Sa [DATE] 1 2 3 4 5 6 7 8 9 10 11…" at bounding box center [363, 287] width 656 height 28
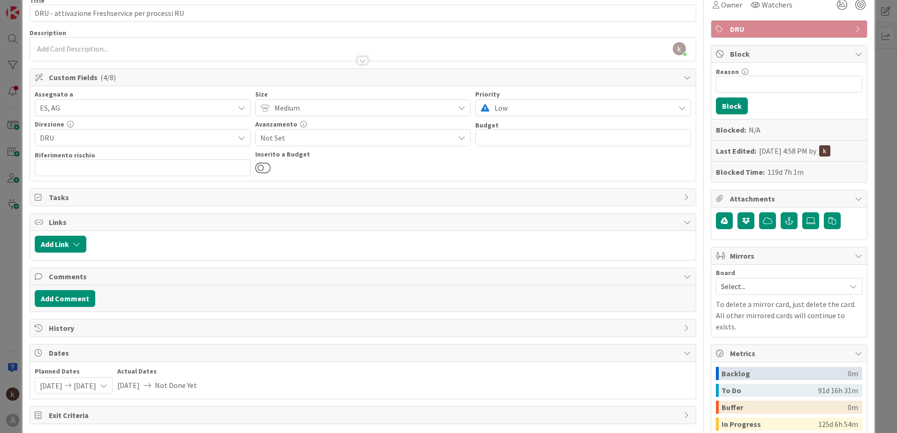
scroll to position [0, 0]
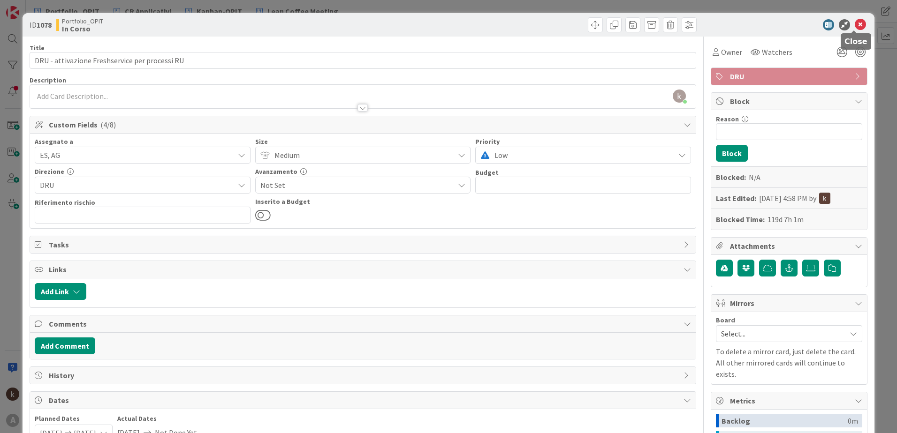
click at [854, 26] on icon at bounding box center [859, 24] width 11 height 11
